Goal: Transaction & Acquisition: Book appointment/travel/reservation

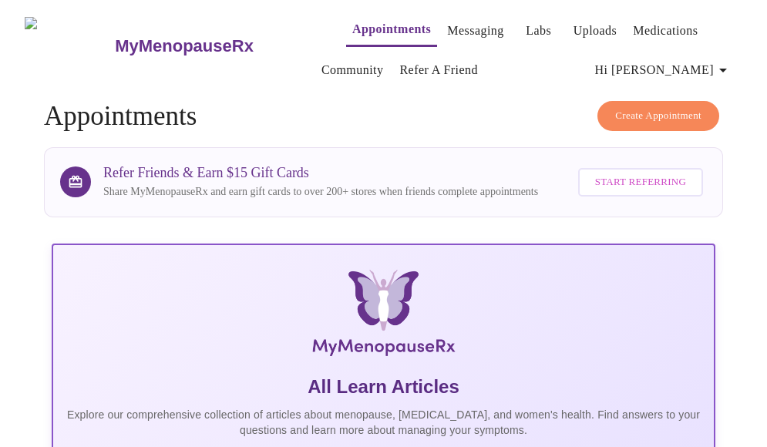
scroll to position [482, 0]
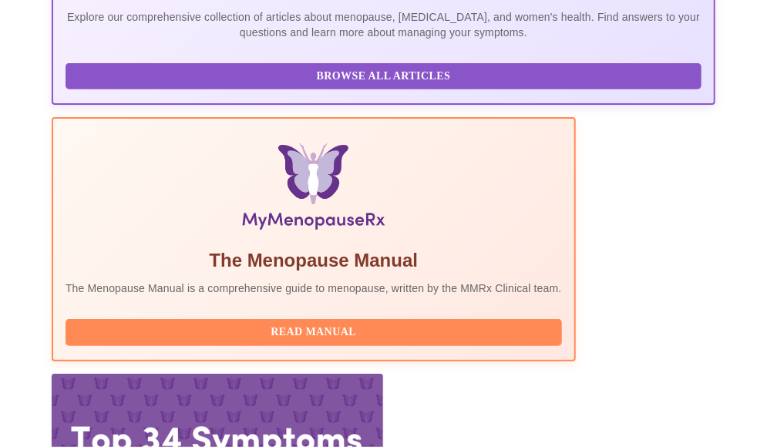
scroll to position [464, 0]
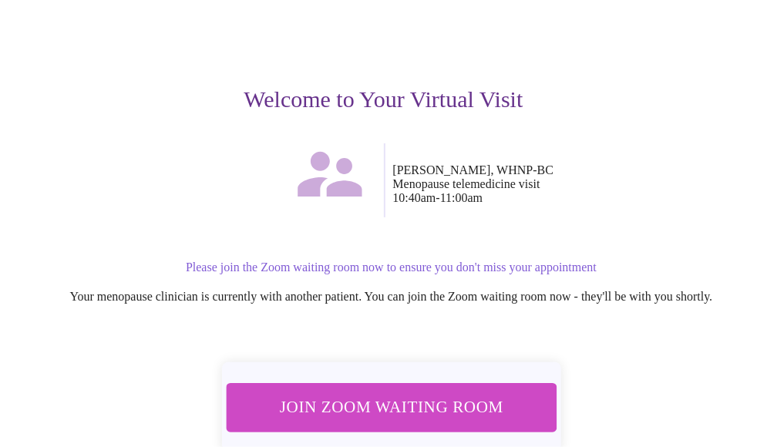
scroll to position [185, 0]
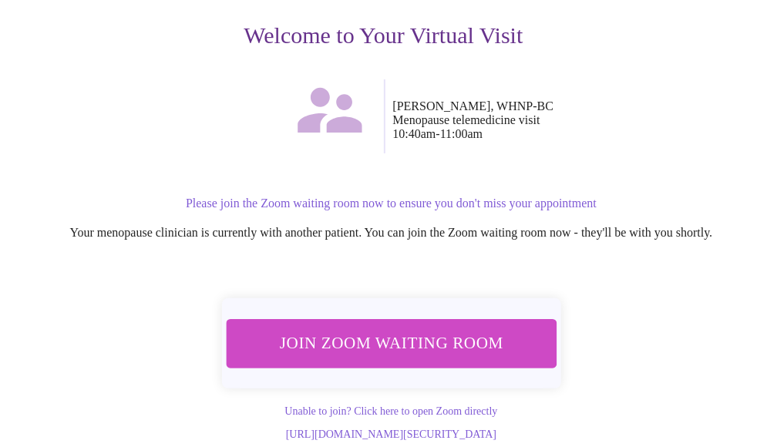
click at [443, 329] on span "Join Zoom Waiting Room" at bounding box center [391, 343] width 290 height 29
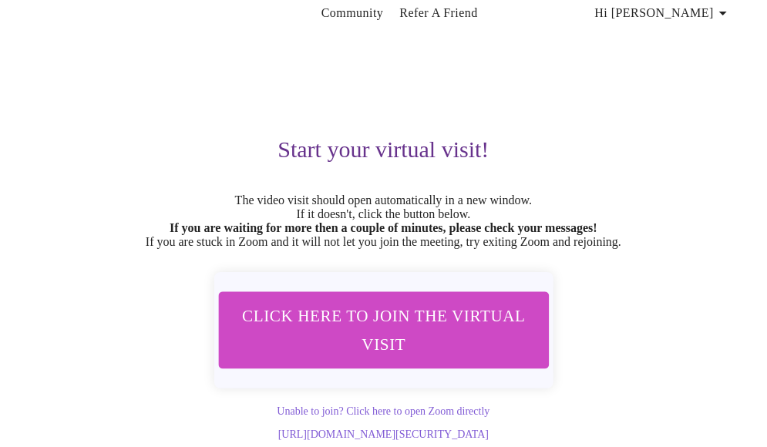
scroll to position [91, 0]
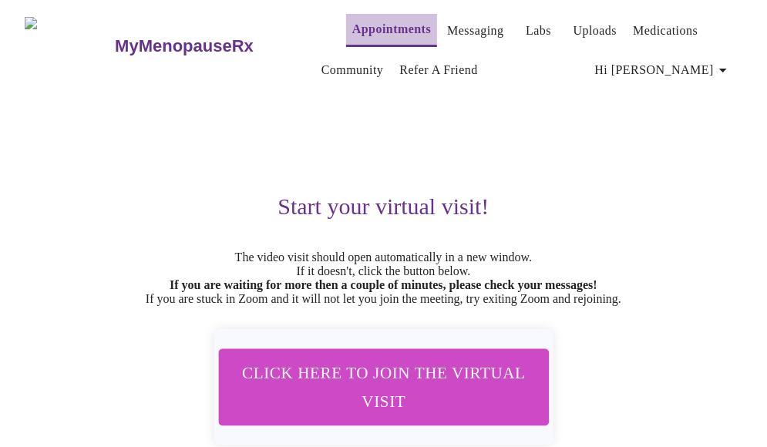
click at [353, 18] on link "Appointments" at bounding box center [391, 29] width 79 height 22
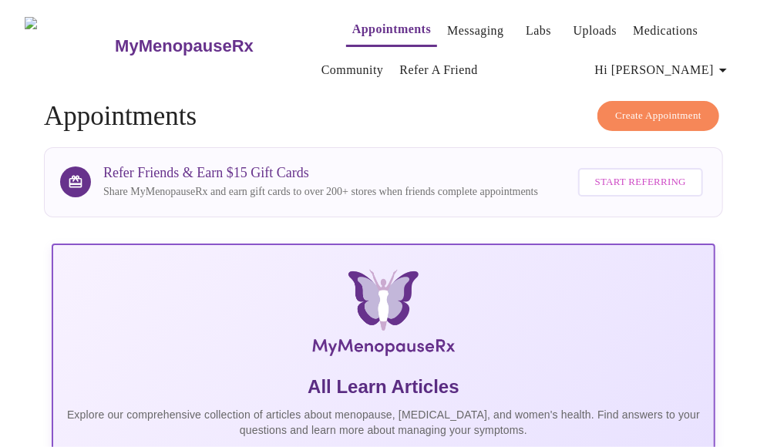
click at [649, 109] on span "Create Appointment" at bounding box center [658, 116] width 86 height 18
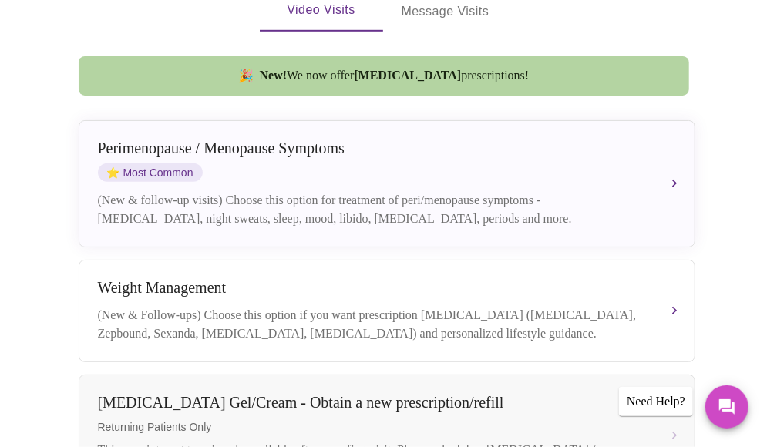
scroll to position [418, 0]
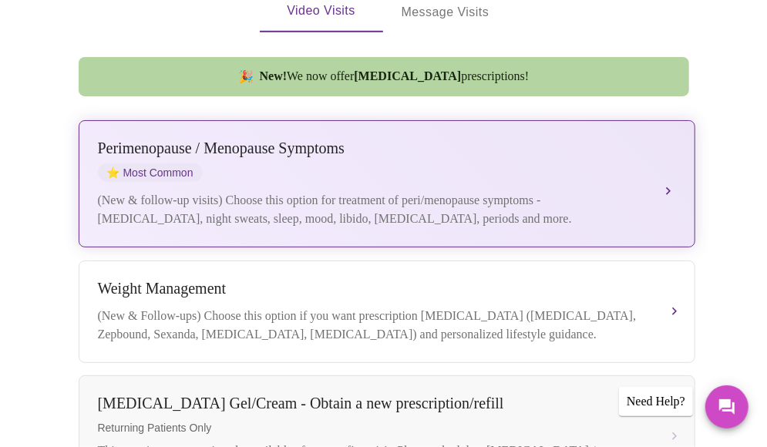
click at [671, 172] on button "Perimenopause / Menopause Symptoms ⭐ Most Common (New & follow-up visits) Choos…" at bounding box center [387, 183] width 617 height 127
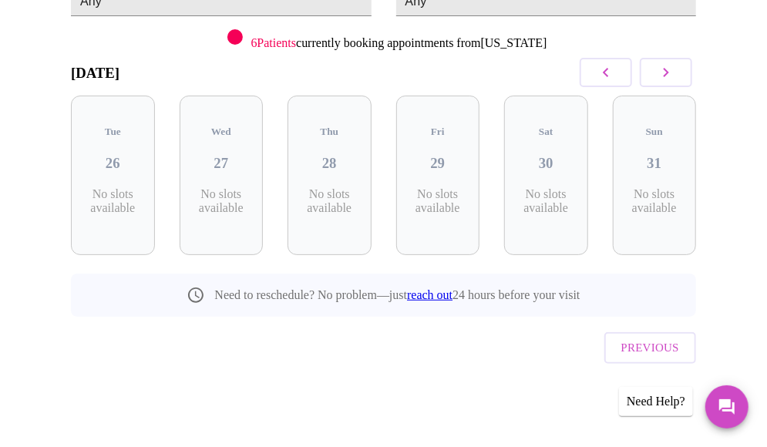
scroll to position [180, 0]
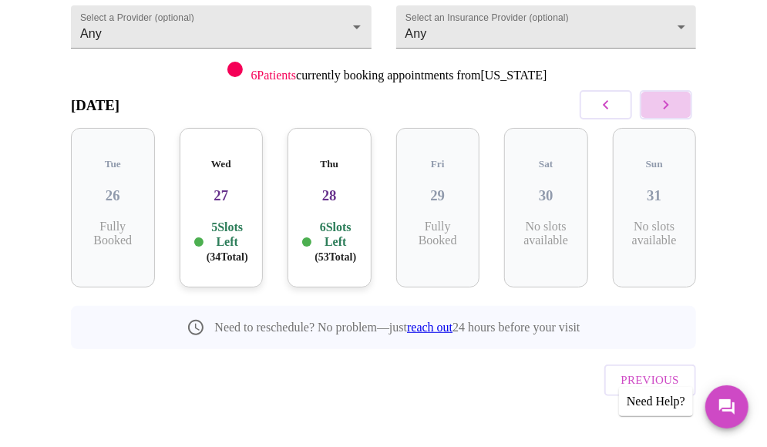
click at [675, 104] on icon "button" at bounding box center [666, 105] width 18 height 18
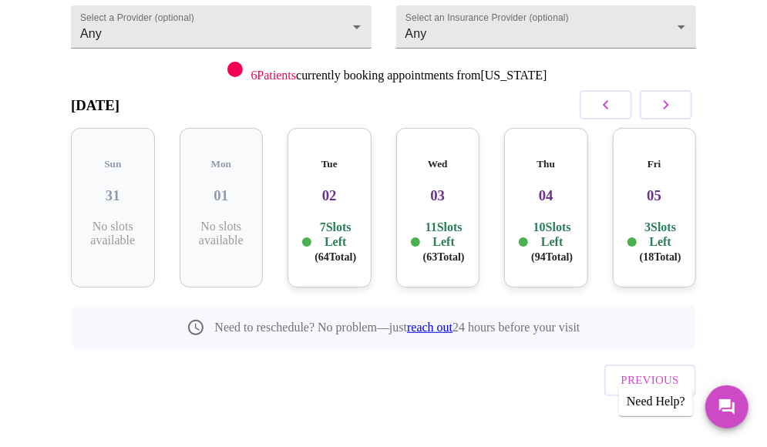
click at [675, 104] on icon "button" at bounding box center [666, 105] width 18 height 18
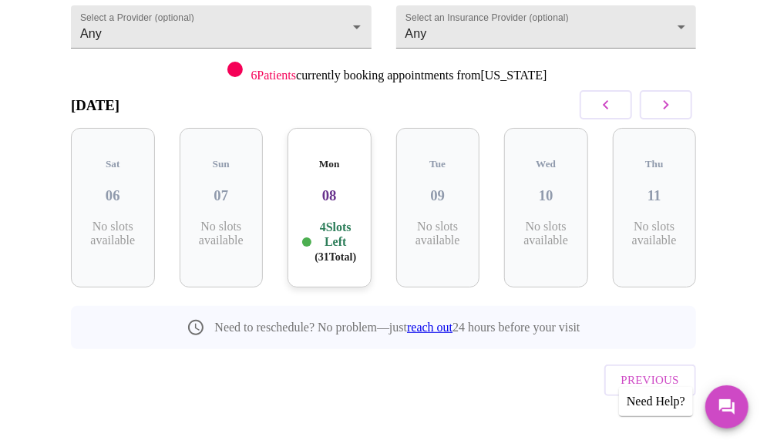
click at [675, 104] on icon "button" at bounding box center [666, 105] width 18 height 18
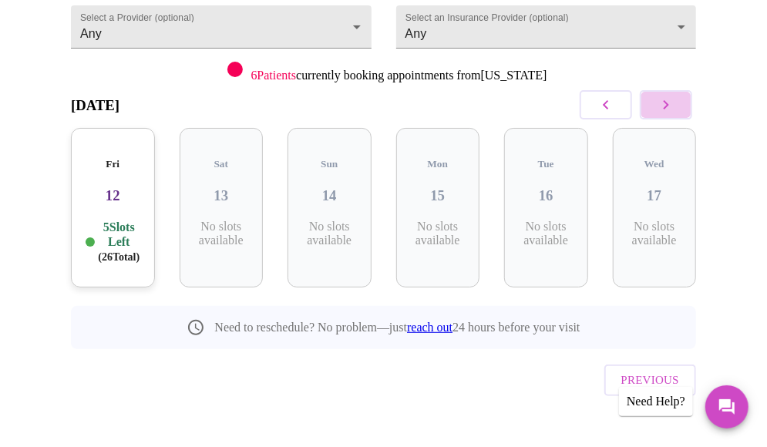
click at [675, 104] on icon "button" at bounding box center [666, 105] width 18 height 18
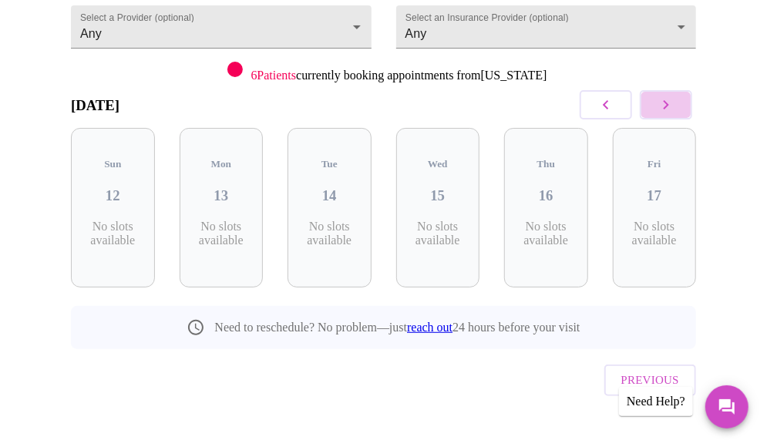
click at [675, 104] on icon "button" at bounding box center [666, 105] width 18 height 18
click at [675, 109] on icon "button" at bounding box center [666, 105] width 18 height 18
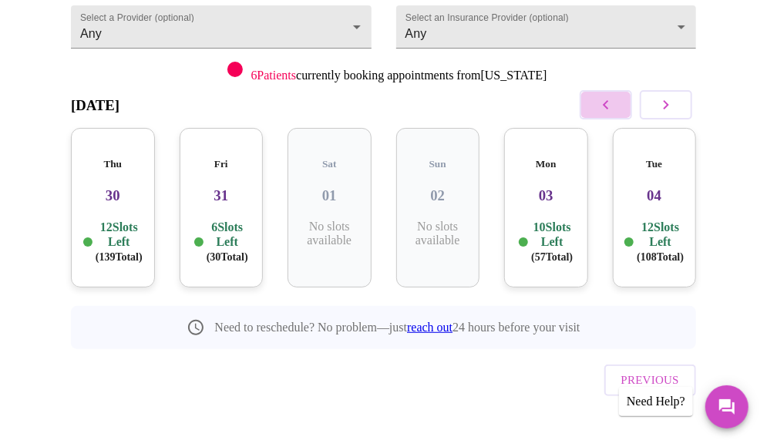
click at [612, 108] on icon "button" at bounding box center [605, 105] width 18 height 18
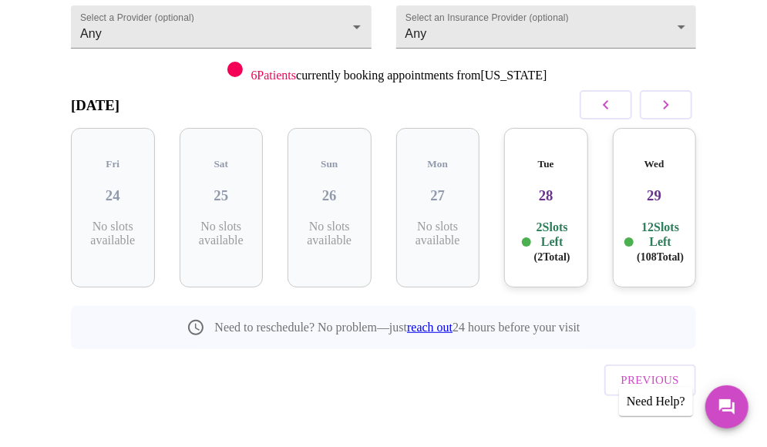
click at [551, 220] on p "2 Slots Left ( 2 Total)" at bounding box center [552, 242] width 36 height 45
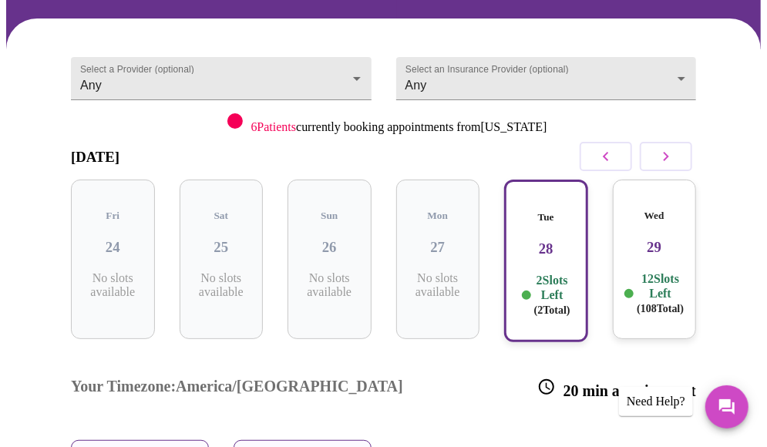
scroll to position [127, 0]
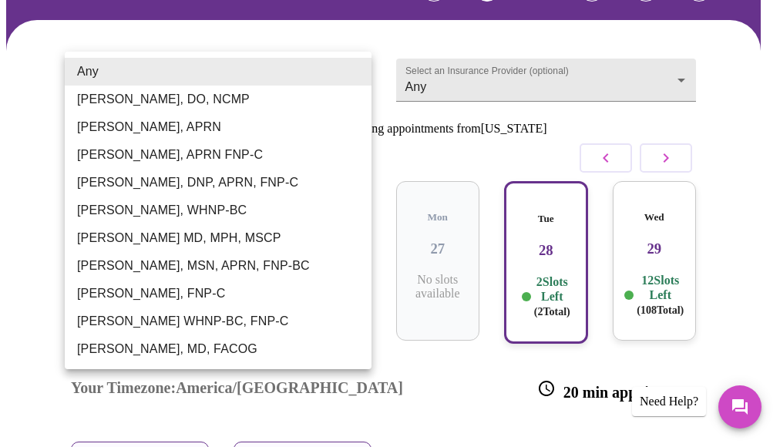
click at [203, 85] on body "MyMenopauseRx Appointments Messaging Labs Uploads Medications Community Refer a…" at bounding box center [390, 277] width 768 height 797
click at [148, 214] on li "[PERSON_NAME], WHNP-BC" at bounding box center [218, 211] width 307 height 28
type input "[PERSON_NAME], WHNP-BC"
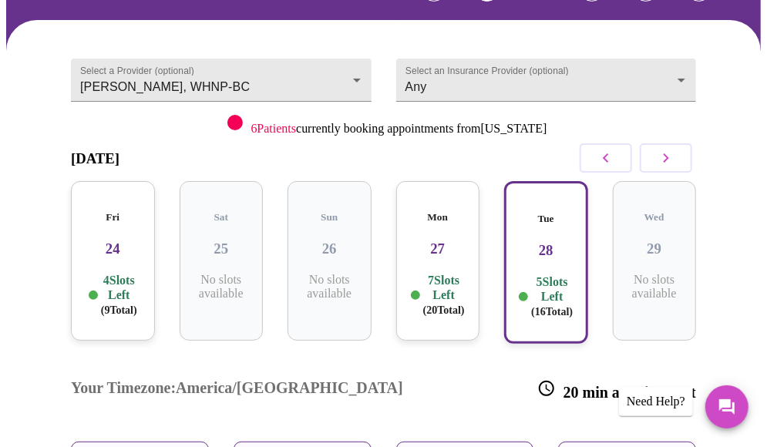
drag, startPoint x: 550, startPoint y: 234, endPoint x: 486, endPoint y: 355, distance: 136.2
click at [486, 355] on div "Your Timezone: America/Chicago 20 min appointment" at bounding box center [384, 390] width 650 height 78
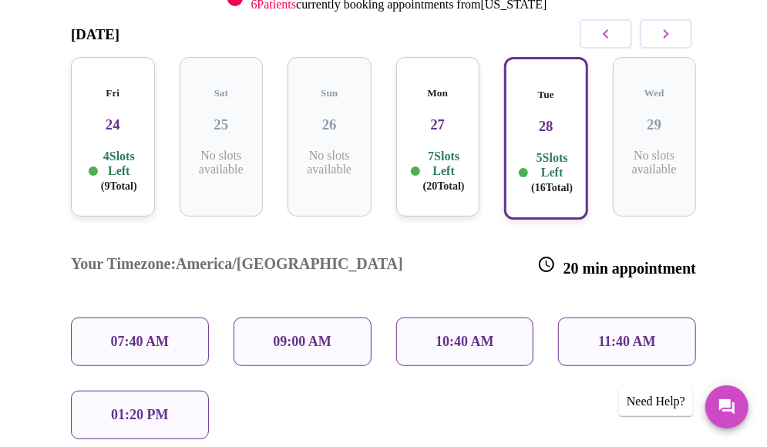
scroll to position [250, 0]
click at [669, 36] on icon "button" at bounding box center [666, 34] width 5 height 9
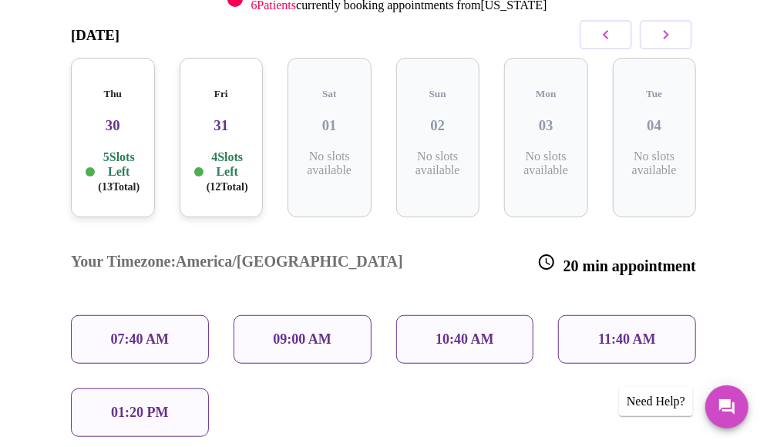
scroll to position [180, 0]
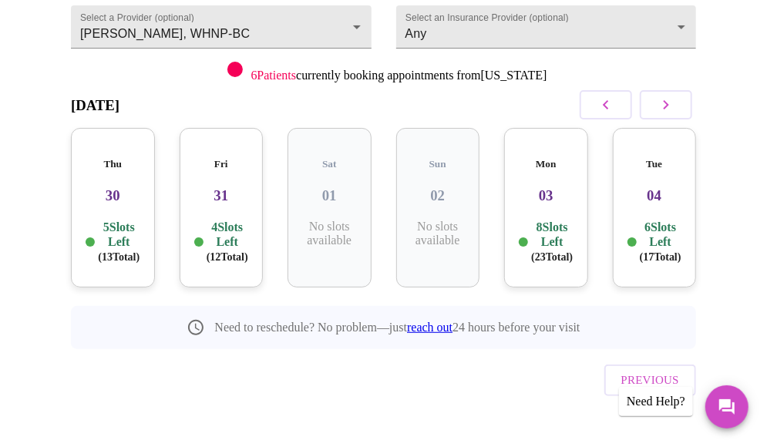
drag, startPoint x: 230, startPoint y: 190, endPoint x: 215, endPoint y: 340, distance: 150.2
click at [215, 349] on div "Previous" at bounding box center [383, 376] width 625 height 54
click at [207, 187] on h3 "31" at bounding box center [221, 195] width 59 height 17
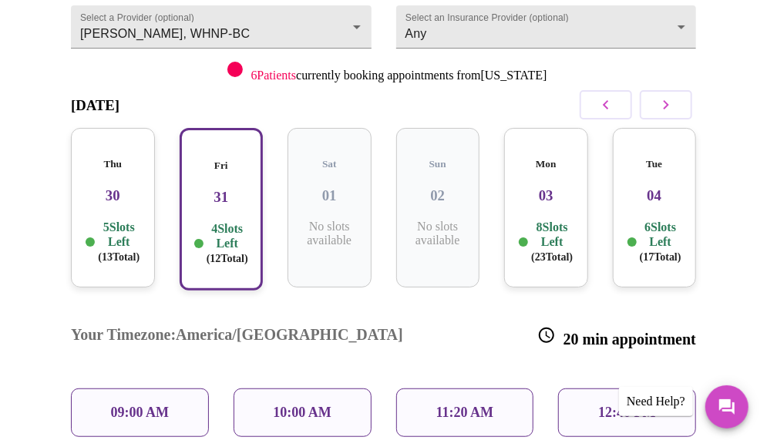
scroll to position [304, 0]
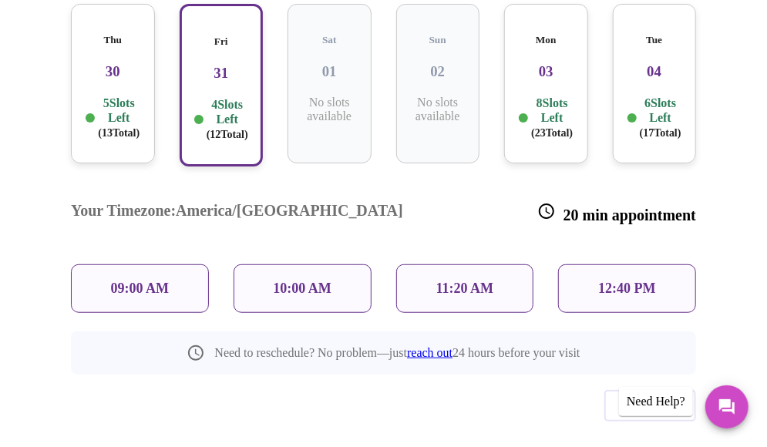
click at [185, 264] on div "09:00 AM" at bounding box center [140, 288] width 138 height 49
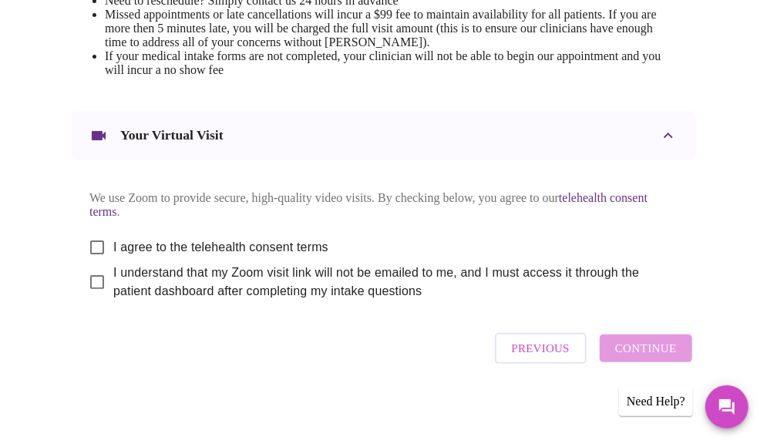
scroll to position [800, 0]
click at [91, 247] on input "I agree to the telehealth consent terms" at bounding box center [97, 247] width 32 height 32
checkbox input "true"
click at [89, 289] on input "I understand that my Zoom visit link will not be emailed to me, and I must acce…" at bounding box center [97, 282] width 32 height 32
checkbox input "true"
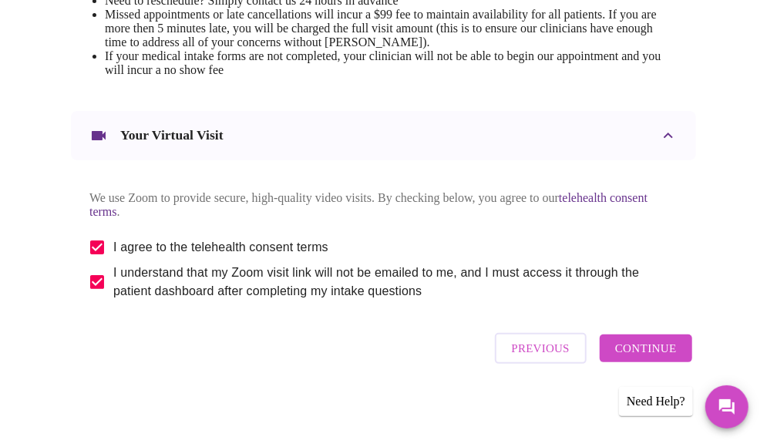
click at [649, 358] on span "Continue" at bounding box center [646, 348] width 62 height 20
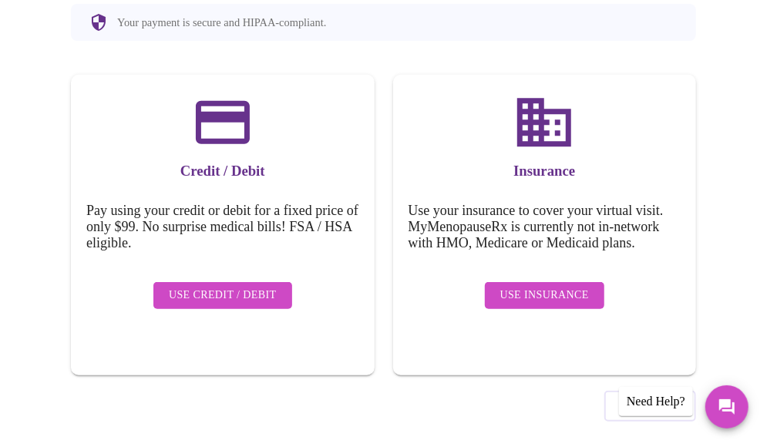
scroll to position [217, 0]
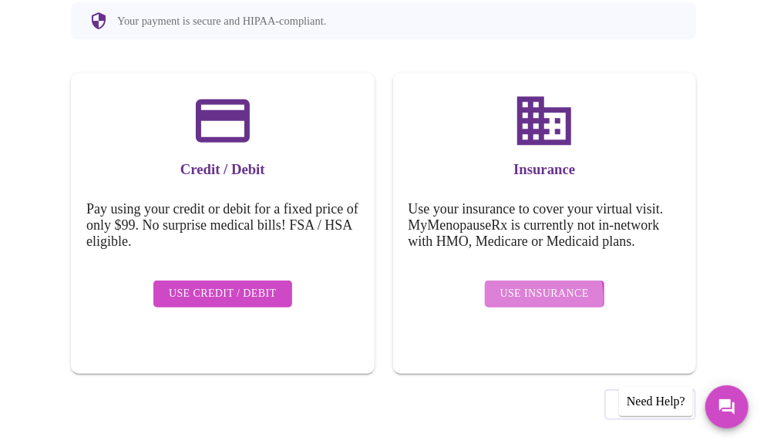
click at [529, 286] on span "Use Insurance" at bounding box center [544, 293] width 89 height 19
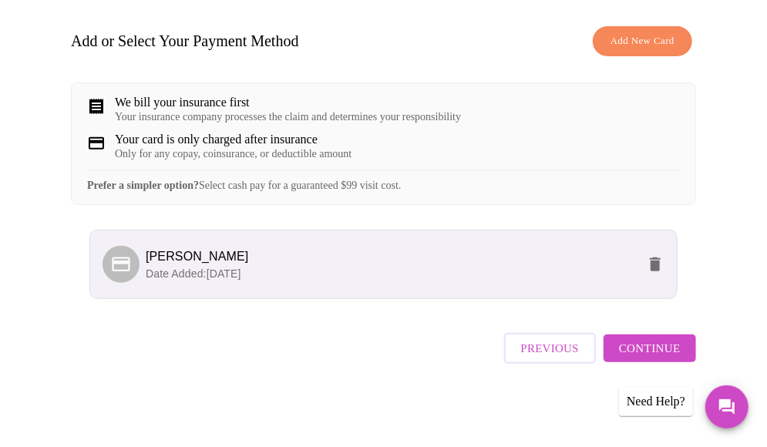
scroll to position [243, 0]
click at [647, 355] on span "Continue" at bounding box center [650, 348] width 62 height 20
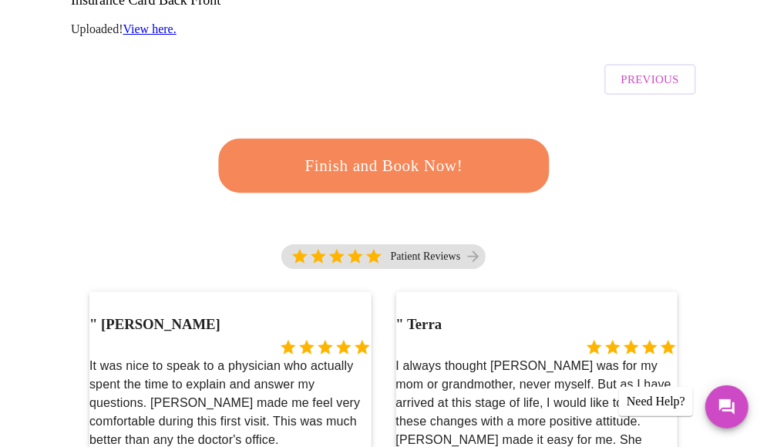
scroll to position [445, 0]
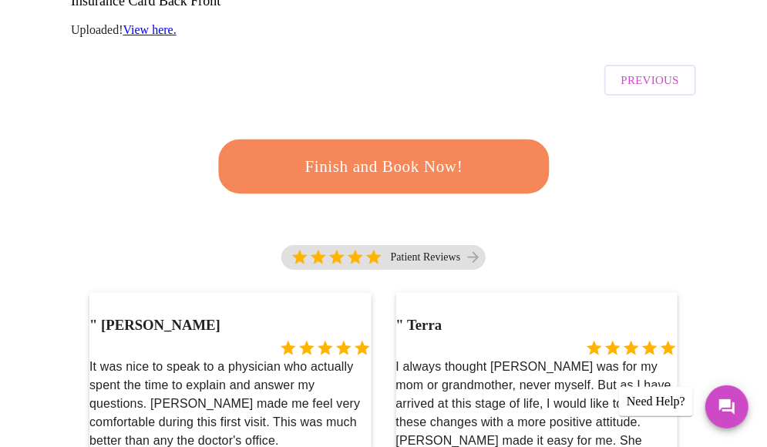
click at [388, 153] on span "Finish and Book Now!" at bounding box center [383, 167] width 285 height 29
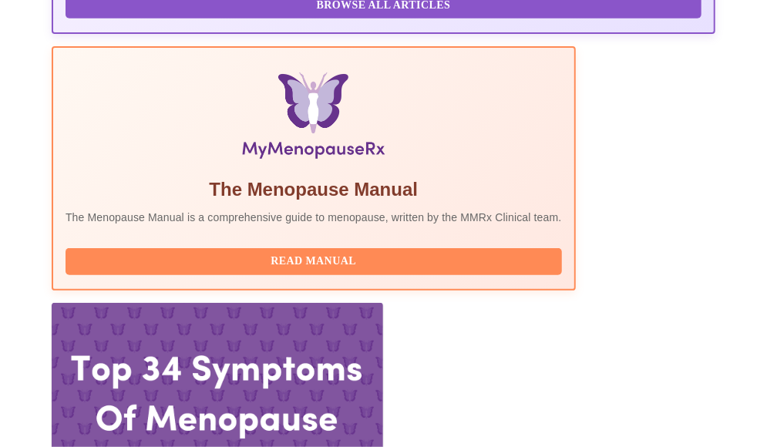
scroll to position [467, 0]
